Goal: Contribute content: Add original content to the website for others to see

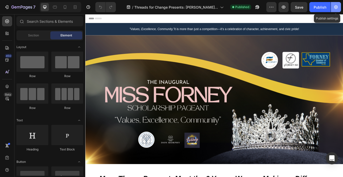
click at [338, 8] on button "button" at bounding box center [336, 7] width 10 height 10
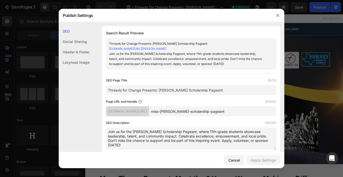
click at [215, 113] on input "miss-[PERSON_NAME]-scholarship-pageant" at bounding box center [212, 111] width 127 height 10
click at [224, 111] on input "miss-[PERSON_NAME]-scholarship-pageant" at bounding box center [212, 111] width 127 height 10
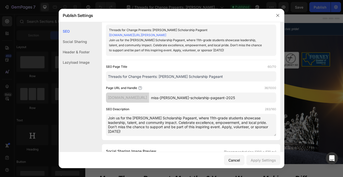
type input "miss-[PERSON_NAME]-scholarship-pageant-2025"
click at [225, 76] on input "Threads for Change Presents: [PERSON_NAME] Scholarship Pageant" at bounding box center [191, 76] width 170 height 10
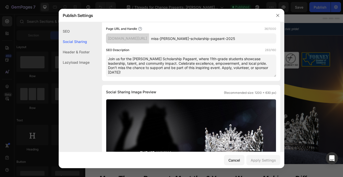
scroll to position [80, 0]
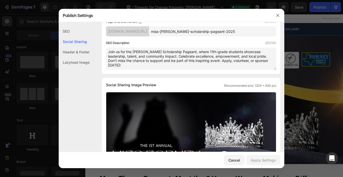
type input "Threads for Change Presents: Miss Forney Scholarship Pageant 2025"
drag, startPoint x: 180, startPoint y: 55, endPoint x: 91, endPoint y: 50, distance: 88.6
click at [91, 50] on div "SEO Search Result Preview Threads for Change Presents: Miss Forney Scholarship …" at bounding box center [171, 157] width 225 height 422
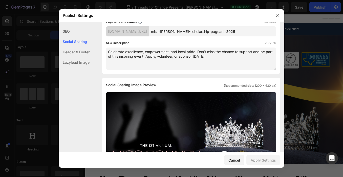
scroll to position [75, 0]
click at [224, 61] on textarea "Celebrate excellence, empowerment, and local pride. Don’t miss the chance to su…" at bounding box center [191, 59] width 170 height 22
drag, startPoint x: 154, startPoint y: 55, endPoint x: 225, endPoint y: 60, distance: 71.2
click at [225, 60] on textarea "Celebrate excellence, empowerment, and local pride. Don’t miss the chance to su…" at bounding box center [191, 59] width 170 height 22
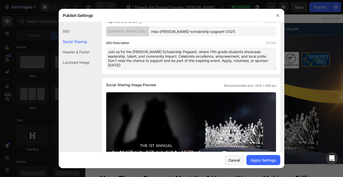
scroll to position [80, 0]
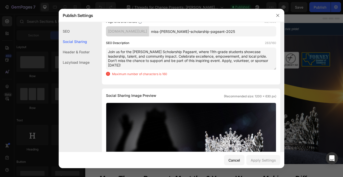
click at [207, 55] on textarea "Join us for the Miss Forney Scholarship Pageant, where 11th-grade students show…" at bounding box center [191, 59] width 170 height 22
click at [189, 52] on textarea "Join us for the Miss Forney Scholarship Pageant, where 11th-grade students show…" at bounding box center [191, 59] width 170 height 22
drag, startPoint x: 179, startPoint y: 56, endPoint x: 270, endPoint y: 55, distance: 91.0
click at [270, 55] on textarea "Join us for the Miss Forney Scholarship Pageant, where 11th-grade students show…" at bounding box center [191, 59] width 170 height 22
drag, startPoint x: 189, startPoint y: 51, endPoint x: 100, endPoint y: 49, distance: 88.2
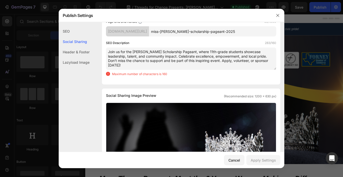
click at [100, 49] on div "SEO Search Result Preview Threads for Change Presents: Miss Forney Scholarship …" at bounding box center [171, 162] width 225 height 432
paste textarea "Celebrate excellence, empowerment, and local pride."
drag, startPoint x: 180, startPoint y: 56, endPoint x: 185, endPoint y: 64, distance: 9.7
click at [185, 64] on textarea "Celebrate excellence, empowerment, and local pride, where 11th-grade students s…" at bounding box center [191, 59] width 170 height 22
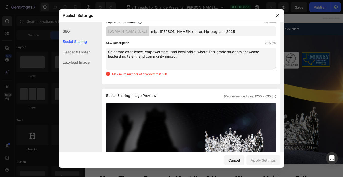
scroll to position [75, 0]
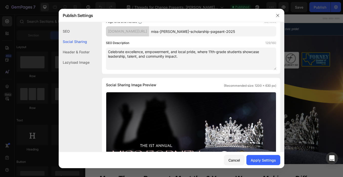
click at [194, 57] on textarea "Celebrate excellence, empowerment, and local pride, where 11th-grade students s…" at bounding box center [191, 59] width 170 height 22
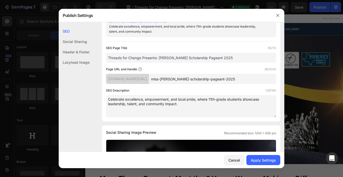
scroll to position [0, 0]
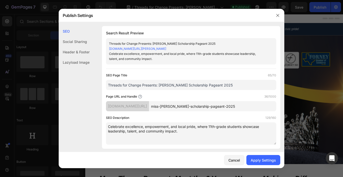
type textarea "Celebrate excellence, empowerment, and local pride, where 11th-grade students s…"
click at [233, 108] on input "miss-[PERSON_NAME]-scholarship-pageant-2025" at bounding box center [212, 106] width 127 height 10
click at [272, 159] on div "Apply Settings" at bounding box center [262, 159] width 25 height 5
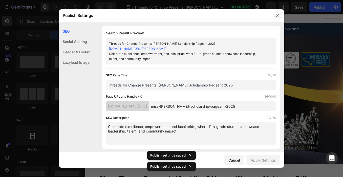
click at [279, 17] on icon "button" at bounding box center [278, 15] width 4 height 4
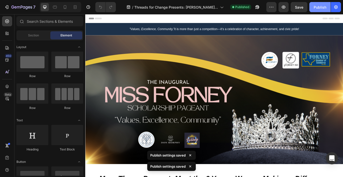
click at [326, 5] on button "Publish" at bounding box center [319, 7] width 21 height 10
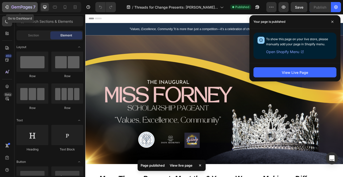
click at [11, 4] on div "7" at bounding box center [19, 7] width 31 height 6
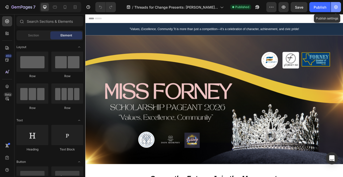
click at [336, 7] on icon "button" at bounding box center [336, 7] width 4 height 4
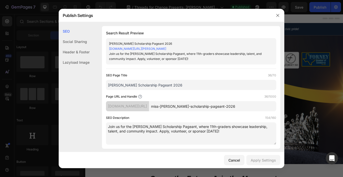
click at [218, 107] on input "miss-[PERSON_NAME]-scholarship-pageant-2026" at bounding box center [212, 106] width 127 height 10
paste input "5"
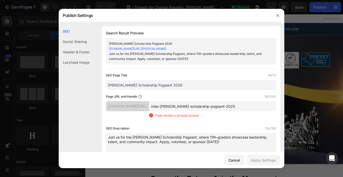
click at [227, 107] on input "miss-[PERSON_NAME]-scholarship-pageant-2025" at bounding box center [212, 106] width 127 height 10
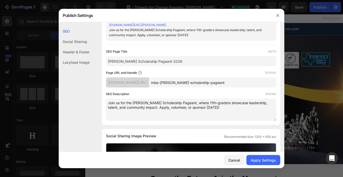
scroll to position [41, 0]
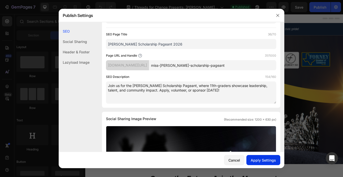
type input "miss-[PERSON_NAME]-scholarship-pageant"
click at [259, 159] on div "Apply Settings" at bounding box center [262, 159] width 25 height 5
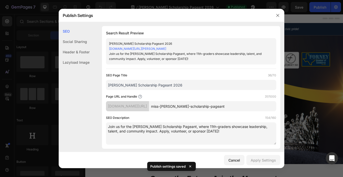
scroll to position [125, 0]
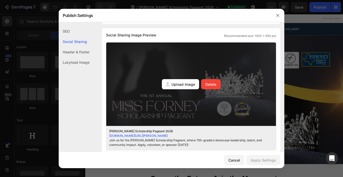
click at [178, 84] on span "Upload Image" at bounding box center [183, 84] width 24 height 5
click at [0, 0] on input "Upload Image Delete" at bounding box center [0, 0] width 0 height 0
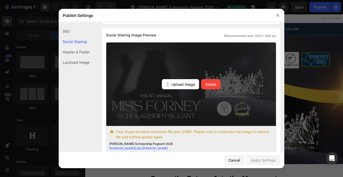
click at [186, 85] on span "Upload Image" at bounding box center [183, 84] width 24 height 5
click at [0, 0] on input "Upload Image Delete" at bounding box center [0, 0] width 0 height 0
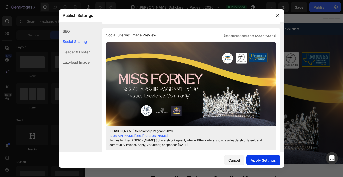
click at [267, 160] on div "Apply Settings" at bounding box center [262, 159] width 25 height 5
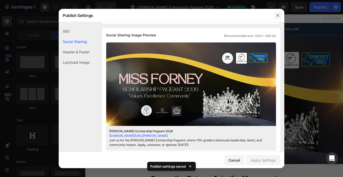
click at [278, 14] on icon "button" at bounding box center [278, 15] width 4 height 4
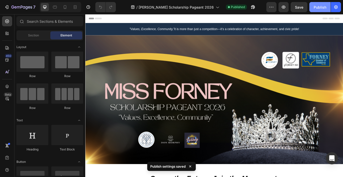
click at [313, 6] on button "Publish" at bounding box center [319, 7] width 21 height 10
